Goal: Task Accomplishment & Management: Manage account settings

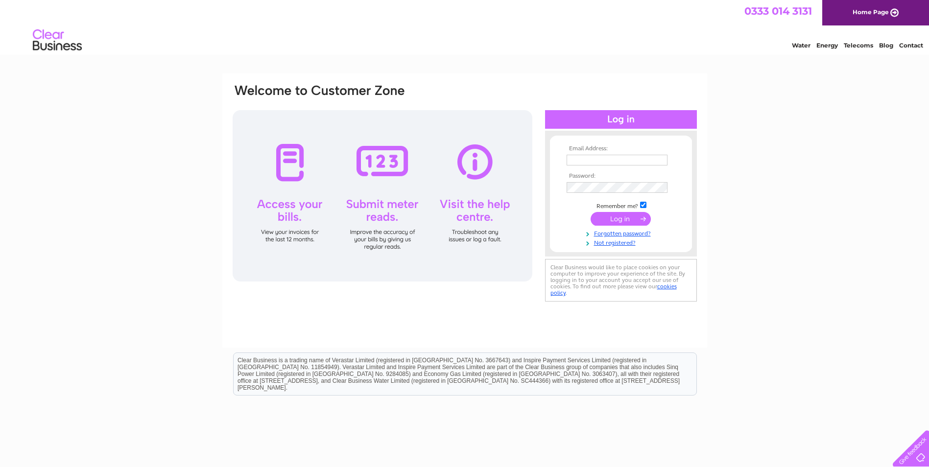
type input "colin.callander-bone@SHAX.org.uk"
click at [628, 211] on td at bounding box center [621, 219] width 114 height 19
click at [628, 217] on input "submit" at bounding box center [620, 219] width 60 height 14
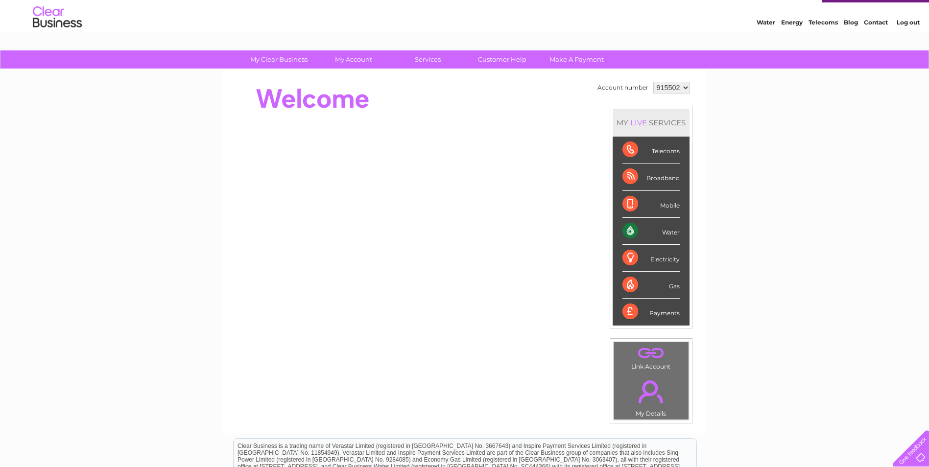
scroll to position [17, 0]
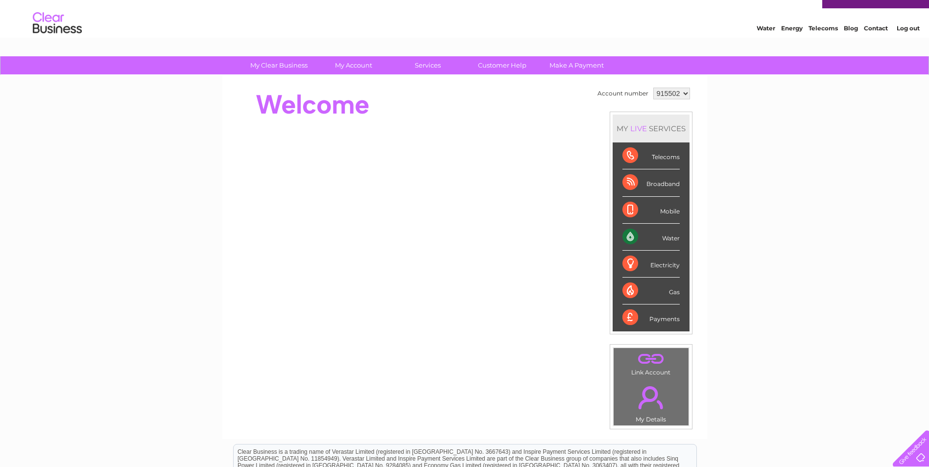
click at [628, 237] on div "Water" at bounding box center [650, 237] width 57 height 27
click at [671, 237] on div "Water" at bounding box center [650, 237] width 57 height 27
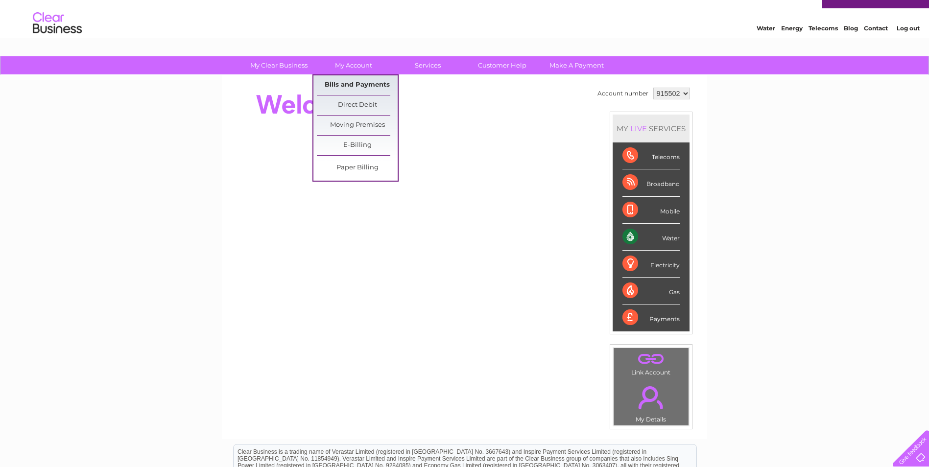
click at [353, 85] on link "Bills and Payments" at bounding box center [357, 85] width 81 height 20
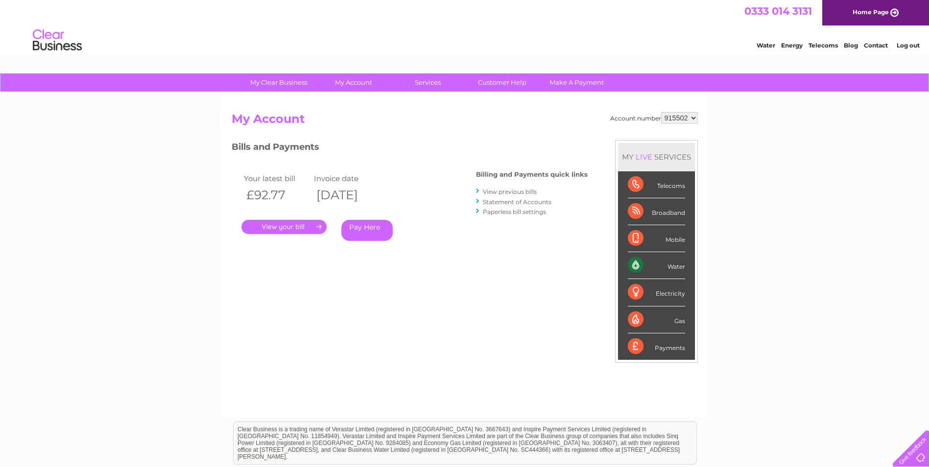
click at [293, 225] on link "." at bounding box center [283, 227] width 85 height 14
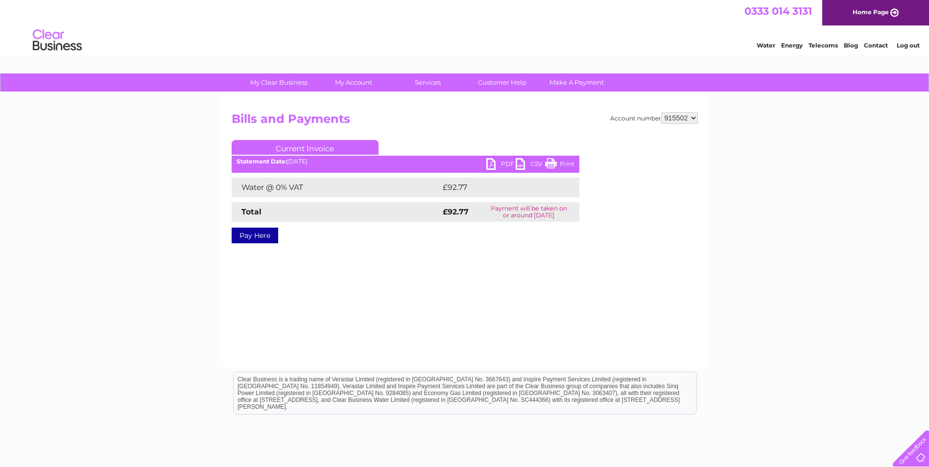
click at [492, 165] on link "PDF" at bounding box center [500, 165] width 29 height 14
